Goal: Find specific page/section: Find specific page/section

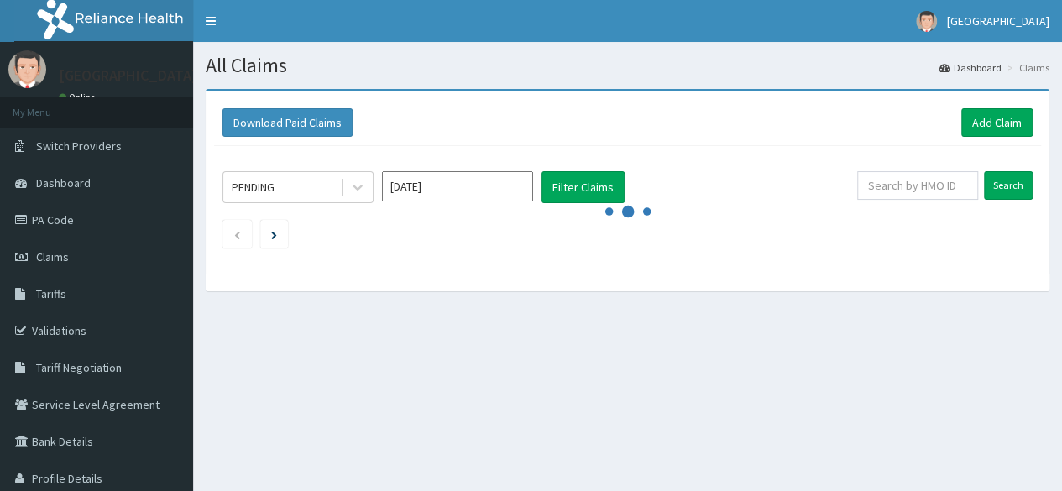
scroll to position [85, 0]
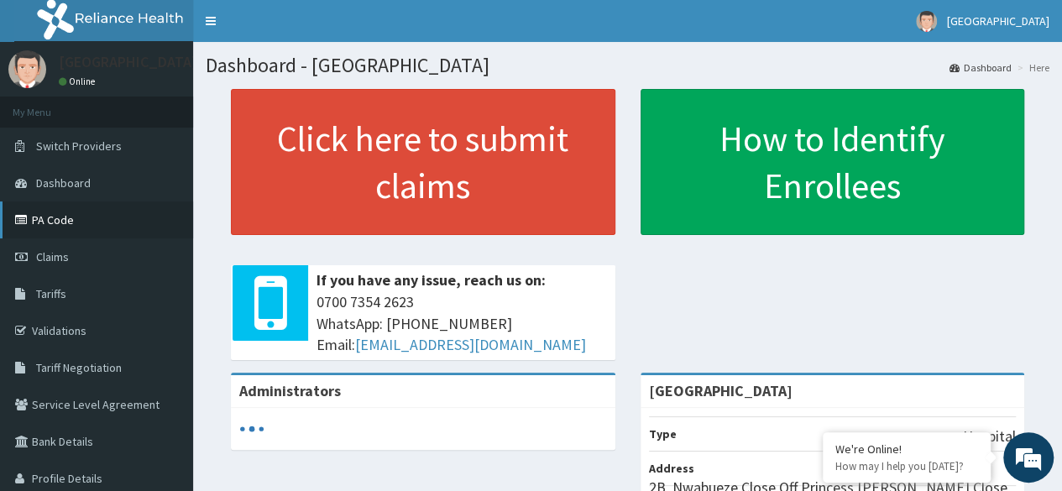
click at [62, 219] on link "PA Code" at bounding box center [96, 220] width 193 height 37
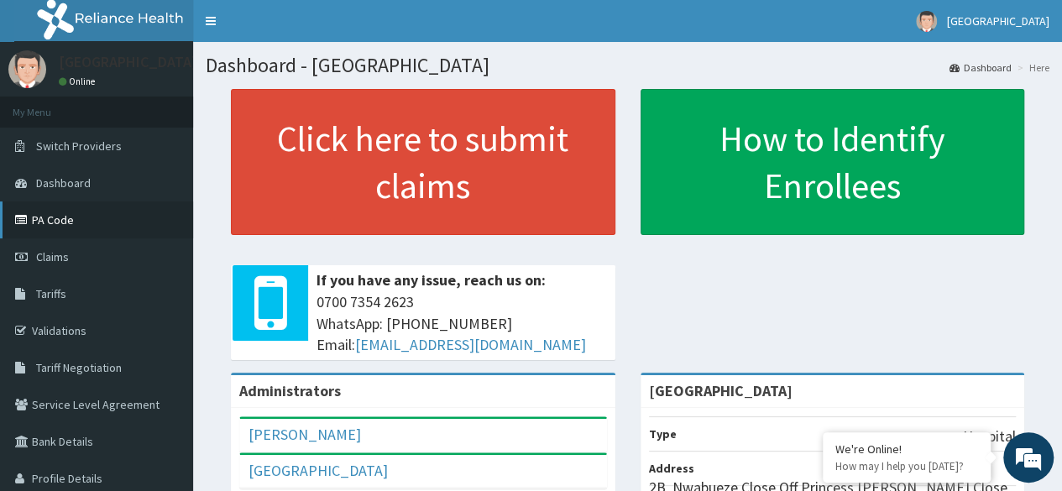
click at [57, 226] on link "PA Code" at bounding box center [96, 220] width 193 height 37
